Goal: Find specific page/section: Find specific page/section

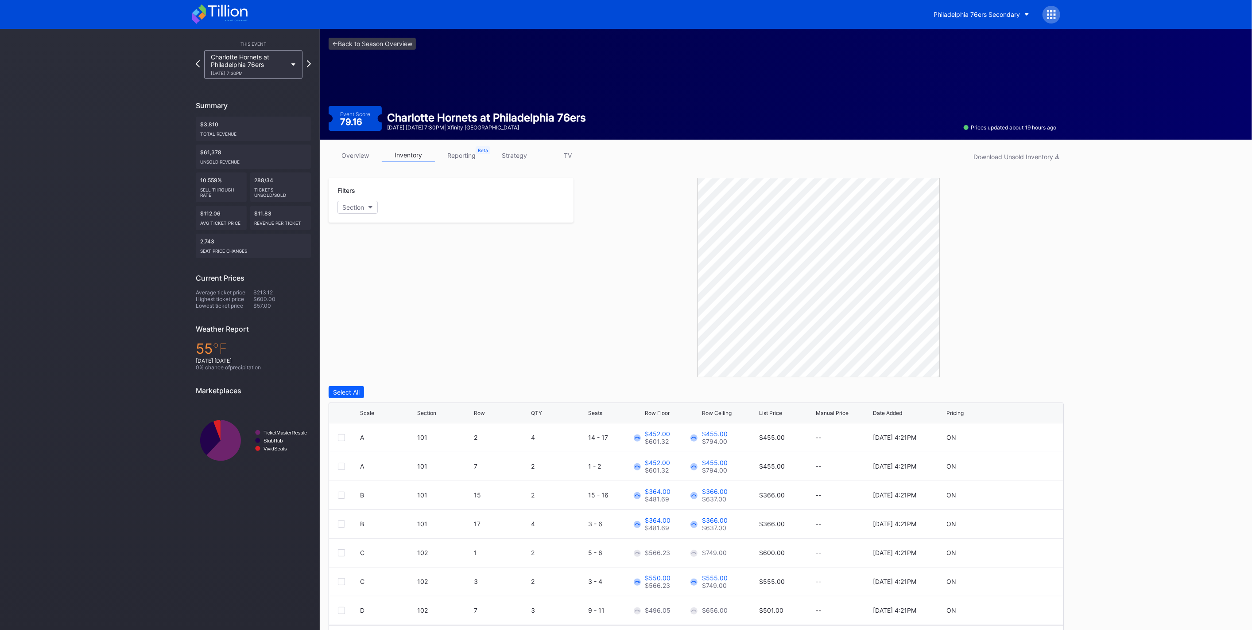
click at [955, 18] on button "Philadelphia 76ers Secondary" at bounding box center [982, 14] width 109 height 16
click at [967, 58] on div "NJ Devils Hockey Secondary" at bounding box center [976, 56] width 85 height 8
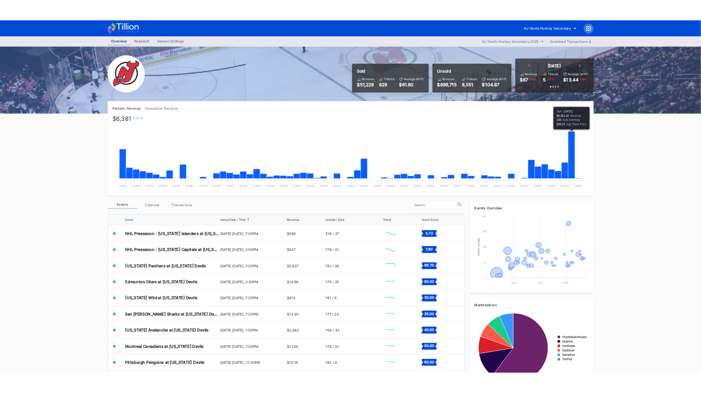
scroll to position [29, 0]
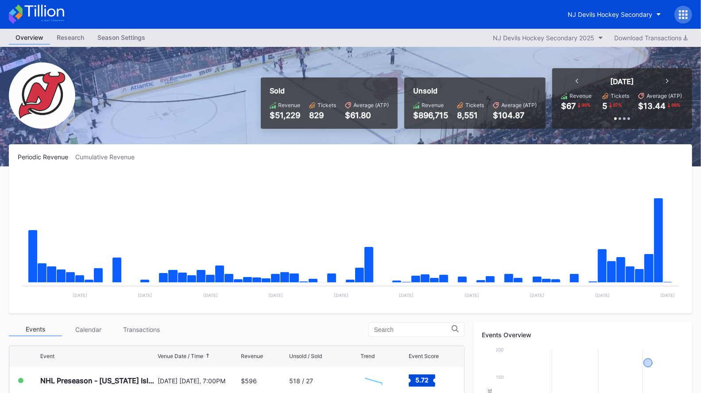
click at [595, 12] on div "NJ Devils Hockey Secondary" at bounding box center [610, 15] width 85 height 8
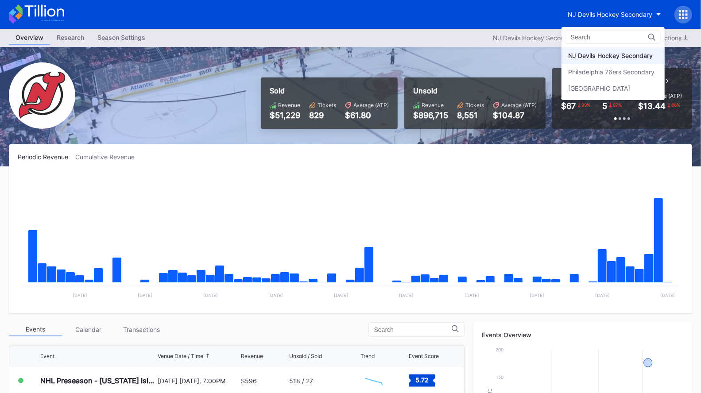
click at [590, 73] on div "Philadelphia 76ers Secondary" at bounding box center [611, 72] width 86 height 8
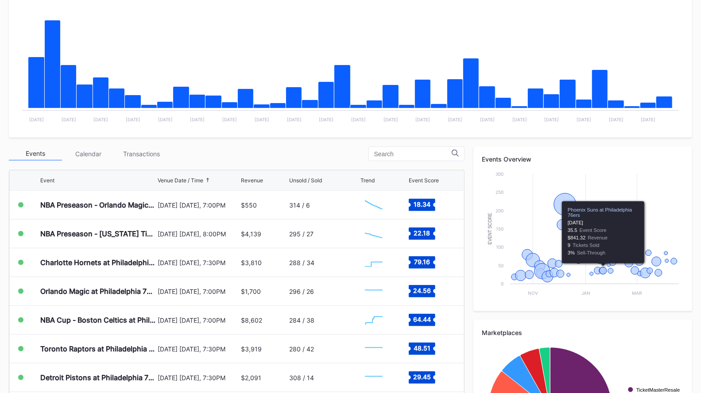
scroll to position [276, 0]
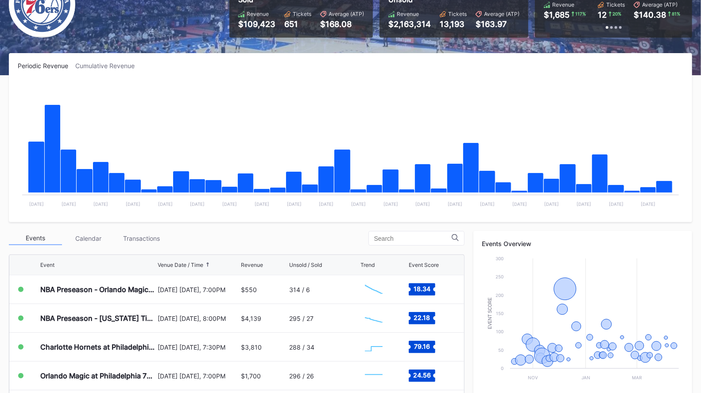
scroll to position [92, 0]
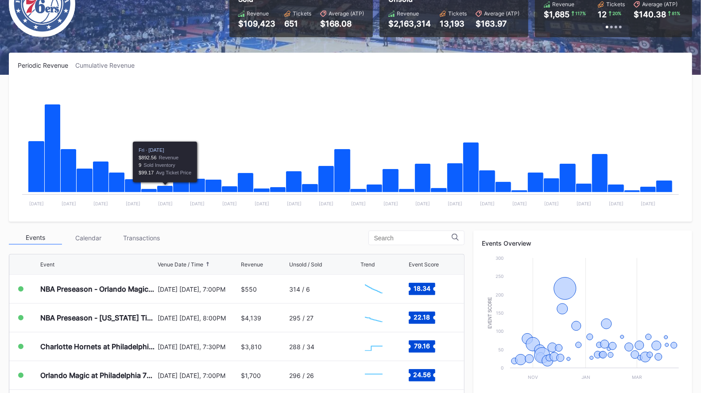
click at [142, 231] on div "Transactions" at bounding box center [141, 238] width 53 height 14
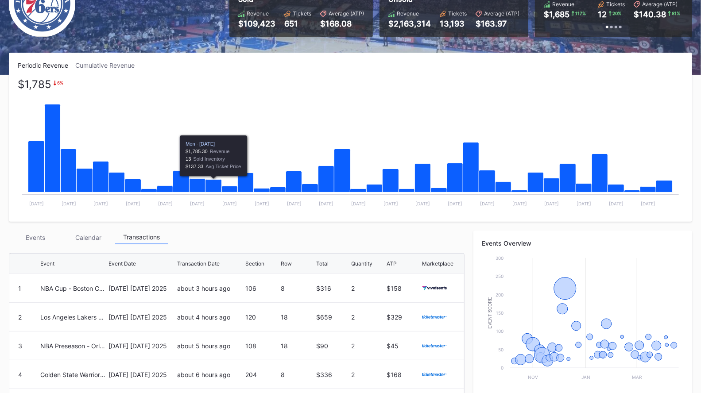
scroll to position [0, 0]
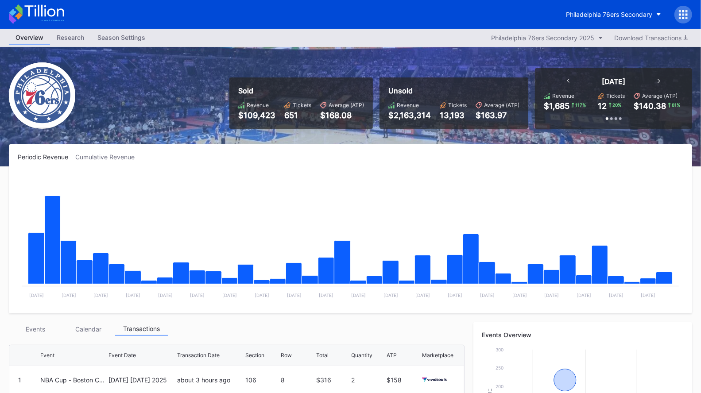
click at [650, 15] on div "Philadelphia 76ers Secondary" at bounding box center [609, 15] width 86 height 8
click at [682, 12] on icon at bounding box center [683, 14] width 9 height 9
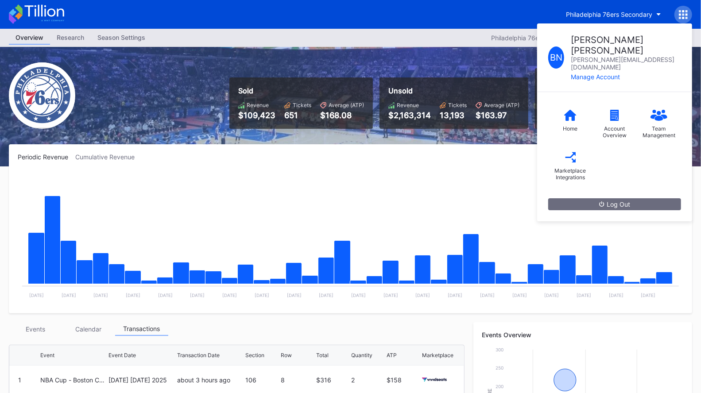
click at [587, 145] on div "Marketplace Integrations" at bounding box center [570, 166] width 44 height 42
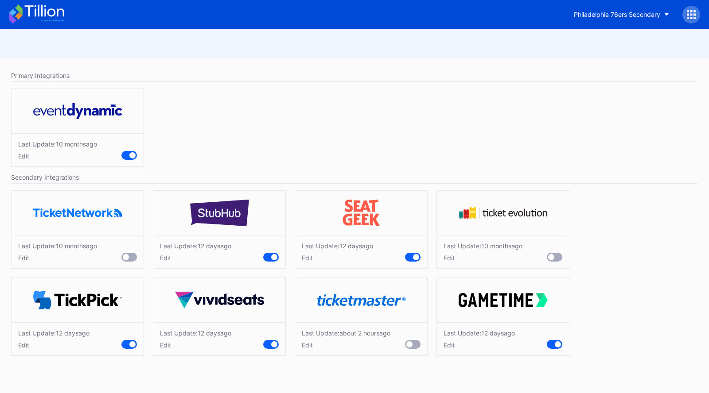
click at [40, 21] on icon at bounding box center [36, 13] width 55 height 19
